Goal: Task Accomplishment & Management: Use online tool/utility

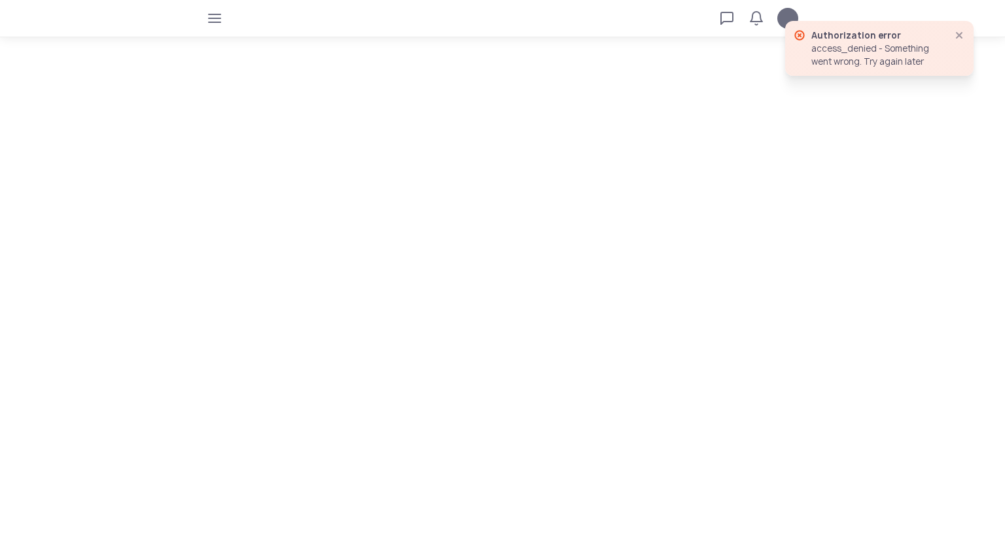
click at [784, 24] on tui-avatar at bounding box center [787, 18] width 21 height 21
